Goal: Information Seeking & Learning: Learn about a topic

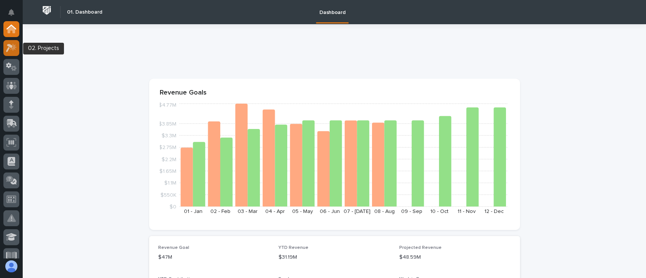
click at [11, 47] on icon at bounding box center [9, 48] width 7 height 8
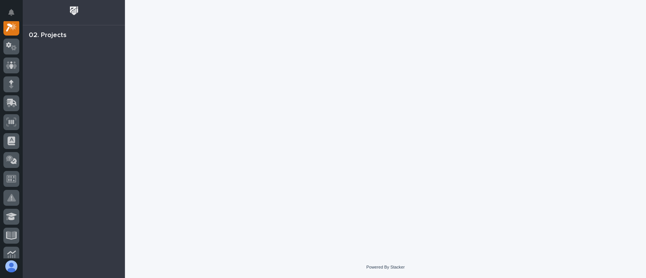
scroll to position [19, 0]
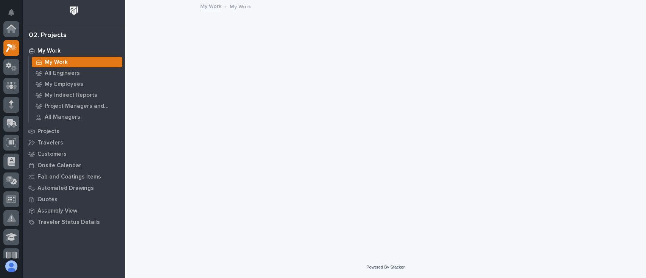
scroll to position [19, 0]
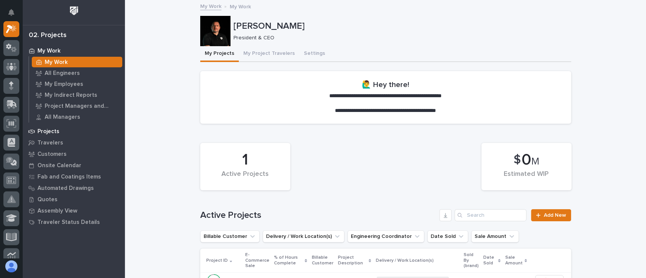
click at [47, 127] on div "Projects" at bounding box center [74, 131] width 98 height 11
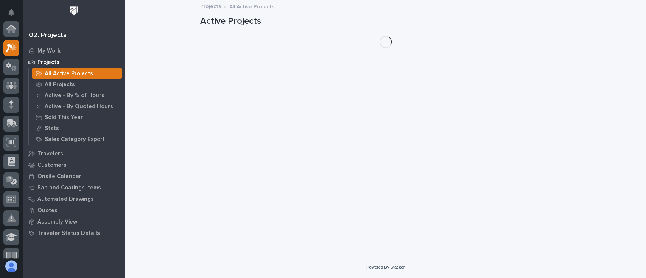
scroll to position [19, 0]
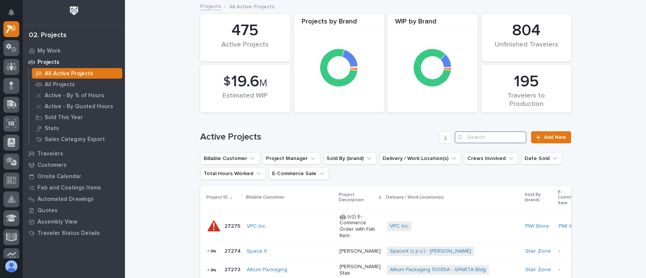
click at [488, 138] on input "Search" at bounding box center [490, 137] width 72 height 12
paste input "182363"
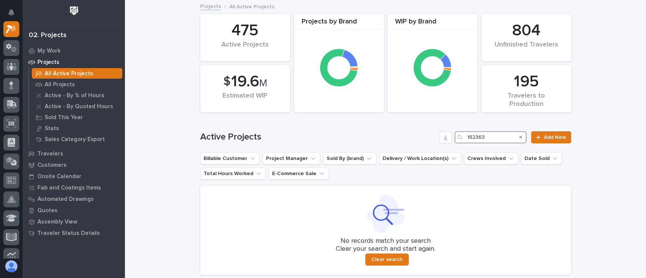
type input "182363"
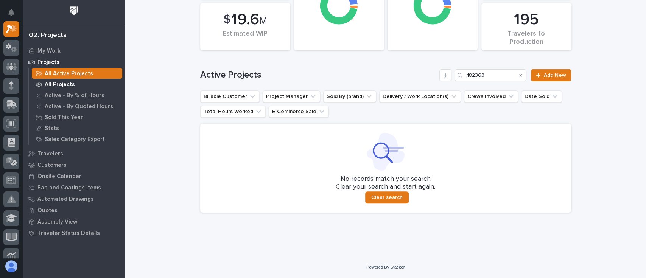
click at [62, 82] on p "All Projects" at bounding box center [60, 84] width 30 height 7
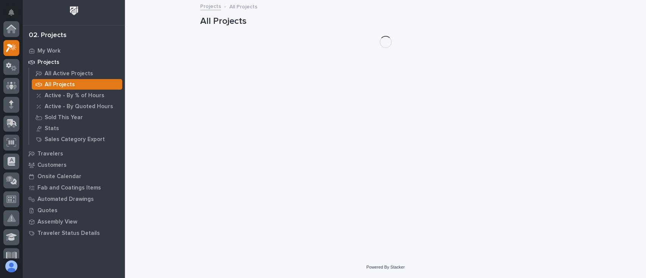
scroll to position [19, 0]
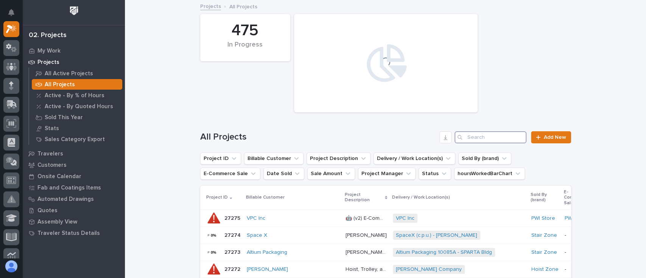
click at [502, 137] on input "Search" at bounding box center [490, 137] width 72 height 12
paste input "182363"
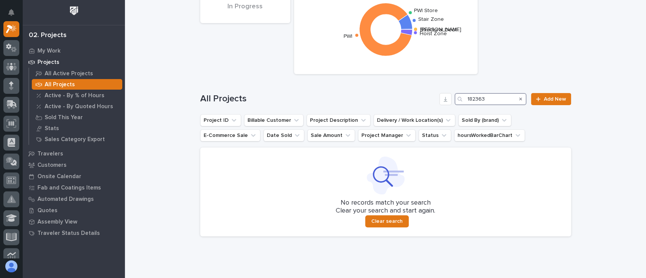
scroll to position [62, 0]
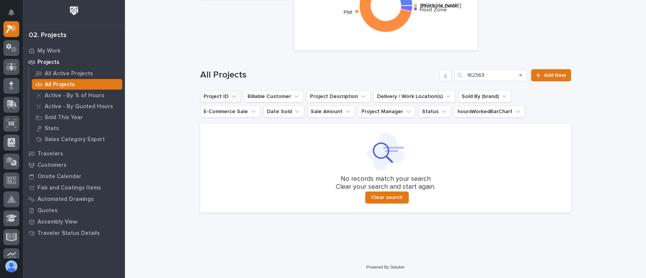
click at [222, 97] on button "Project ID" at bounding box center [220, 96] width 41 height 12
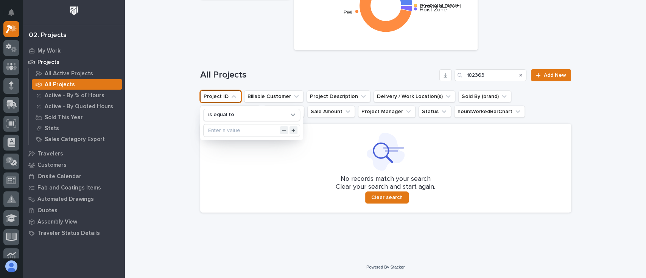
click at [170, 142] on div "Loading... Saving… Loading... Saving… 475 In Progress Sales by Brand (all time)…" at bounding box center [385, 98] width 521 height 318
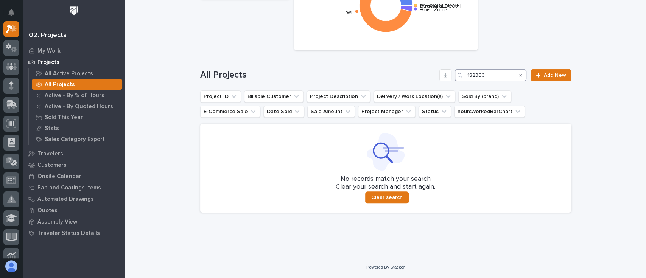
click at [476, 73] on input "182363" at bounding box center [490, 75] width 72 height 12
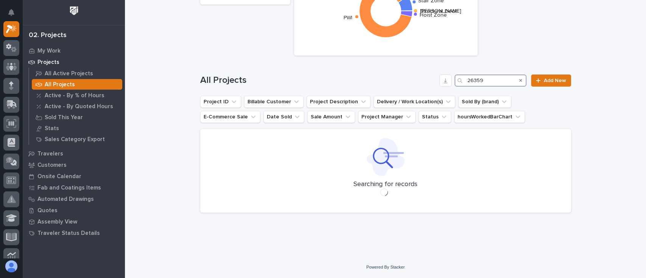
scroll to position [57, 0]
type input "26359"
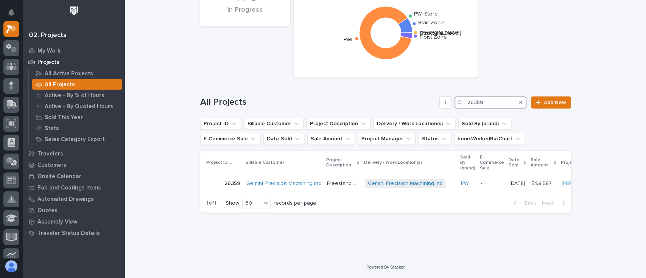
scroll to position [42, 0]
click at [272, 180] on link "Gemini Precision Machining Inc" at bounding box center [283, 183] width 75 height 6
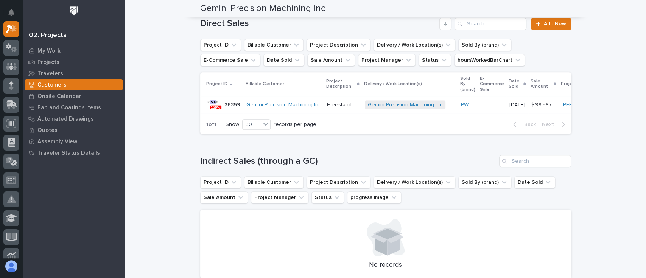
scroll to position [202, 0]
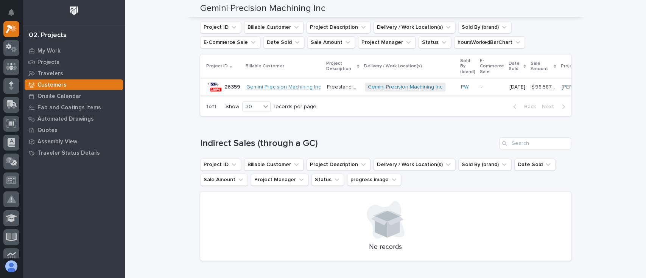
click at [271, 87] on link "Gemini Precision Machining Inc" at bounding box center [283, 87] width 75 height 6
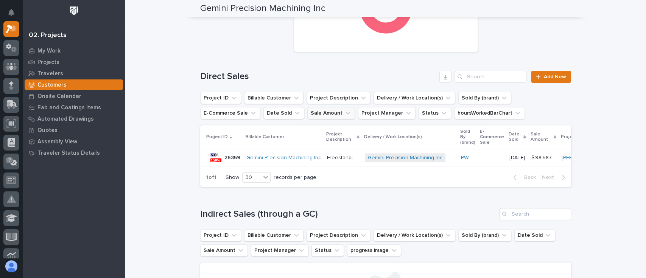
scroll to position [106, 0]
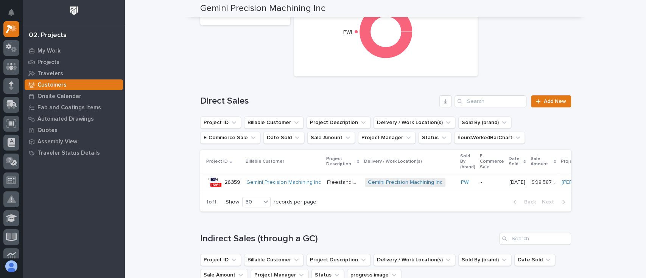
click at [232, 182] on p "26359" at bounding box center [232, 182] width 17 height 8
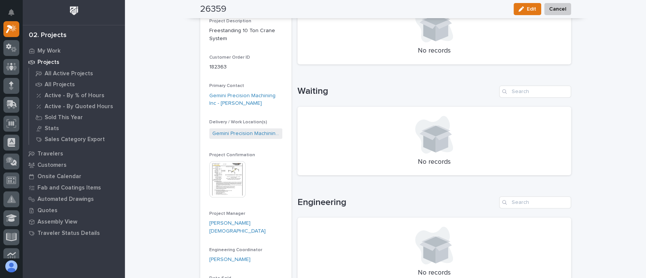
scroll to position [180, 0]
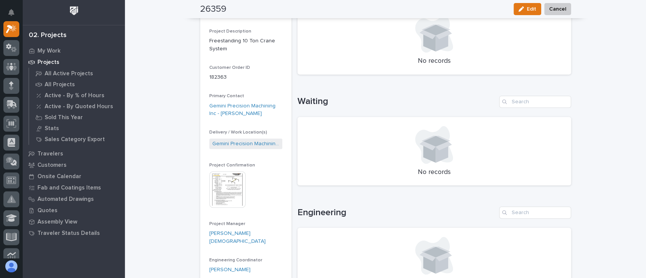
click at [225, 180] on img at bounding box center [227, 189] width 36 height 36
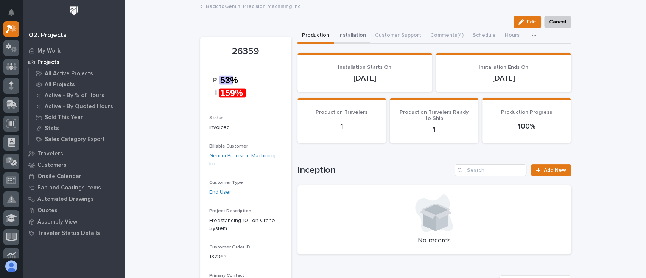
click at [346, 37] on button "Installation" at bounding box center [352, 36] width 37 height 16
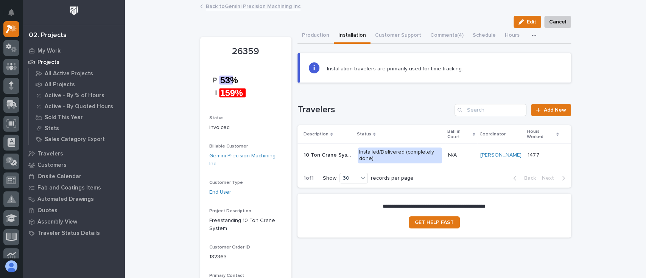
click at [532, 35] on icon "button" at bounding box center [534, 35] width 4 height 1
click at [395, 37] on button "Customer Support" at bounding box center [397, 36] width 55 height 16
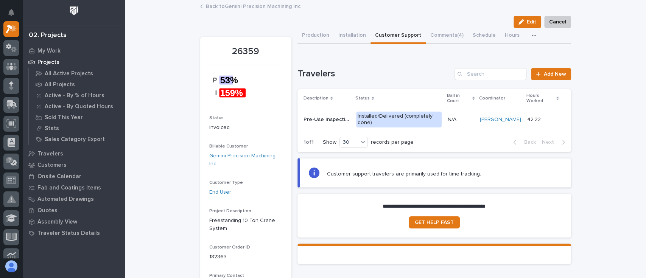
click at [532, 34] on icon "button" at bounding box center [534, 35] width 5 height 5
click at [421, 69] on h1 "Travelers" at bounding box center [374, 73] width 154 height 11
click at [436, 35] on button "Comments (4)" at bounding box center [447, 36] width 42 height 16
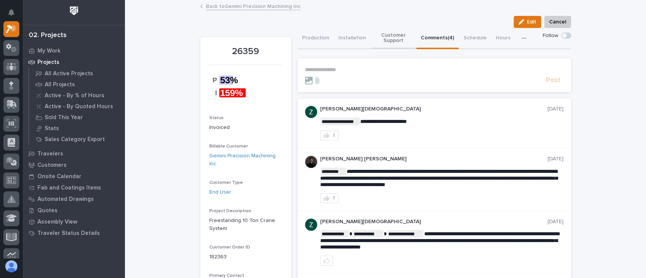
click at [385, 37] on button "Customer Support" at bounding box center [393, 38] width 46 height 21
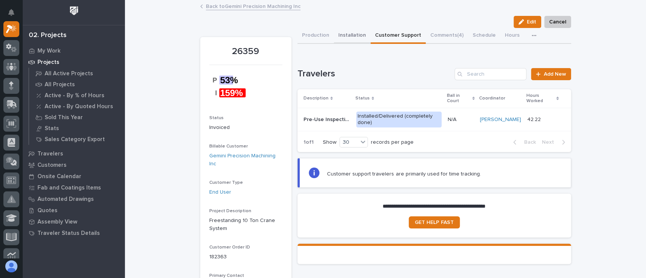
click at [350, 37] on button "Installation" at bounding box center [352, 36] width 37 height 16
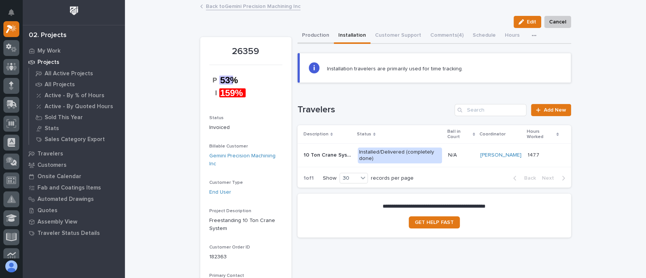
click at [312, 36] on button "Production" at bounding box center [315, 36] width 36 height 16
